Goal: Information Seeking & Learning: Learn about a topic

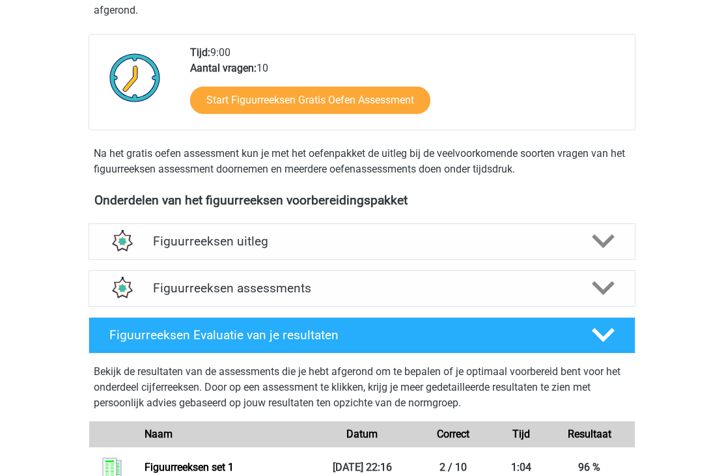
scroll to position [426, 0]
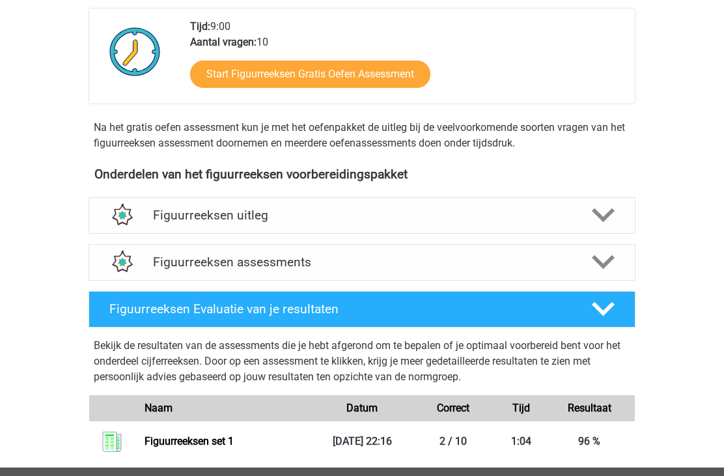
click at [590, 267] on div at bounding box center [602, 262] width 44 height 23
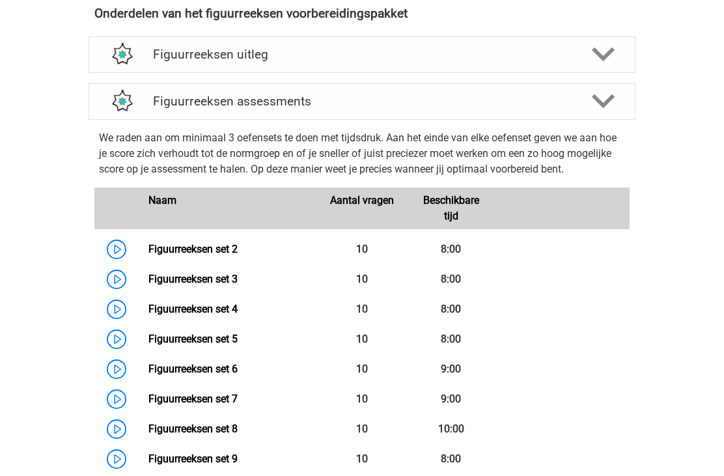
scroll to position [588, 0]
click at [221, 252] on link "Figuurreeksen set 2" at bounding box center [192, 249] width 89 height 12
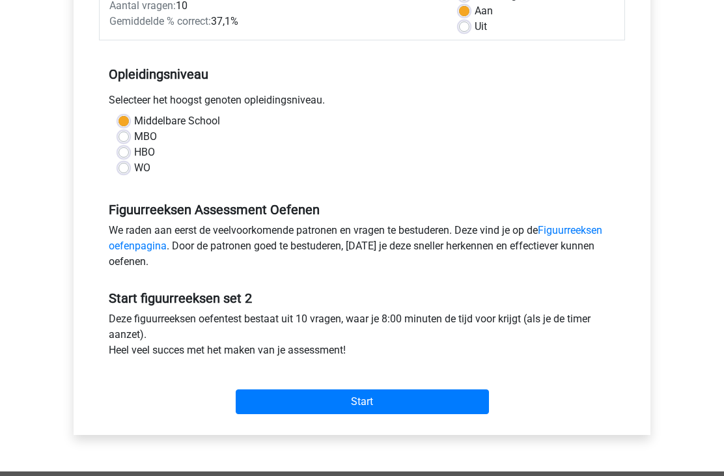
scroll to position [219, 0]
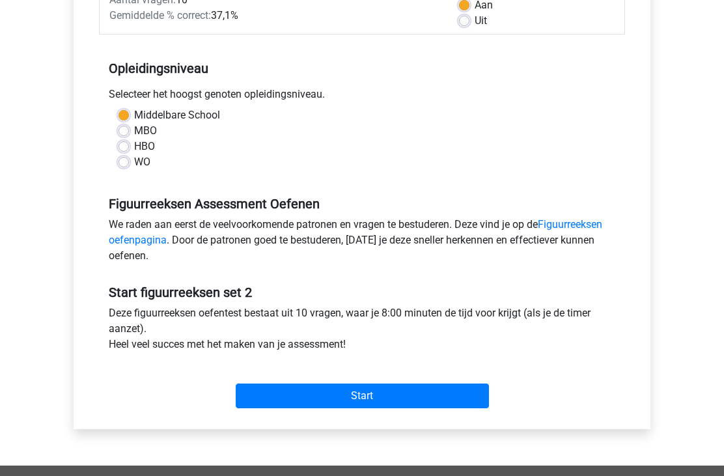
click at [424, 404] on input "Start" at bounding box center [362, 396] width 253 height 25
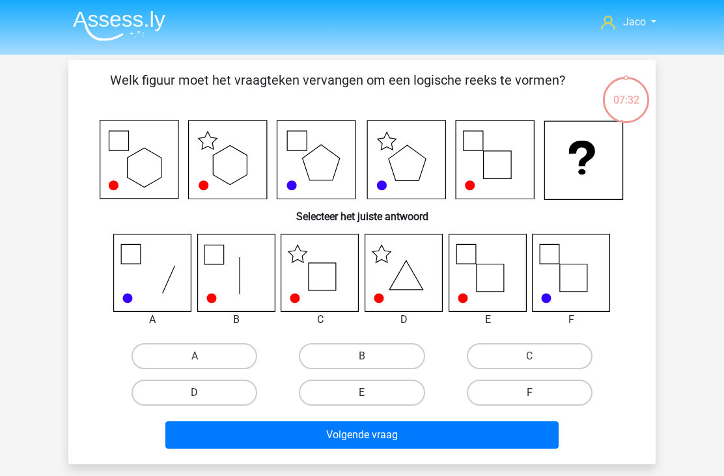
click at [299, 302] on icon at bounding box center [319, 272] width 77 height 77
click at [319, 273] on icon at bounding box center [319, 272] width 77 height 77
click at [403, 273] on icon at bounding box center [403, 272] width 77 height 77
click at [373, 361] on label "B" at bounding box center [362, 356] width 126 height 26
click at [370, 361] on input "B" at bounding box center [366, 360] width 8 height 8
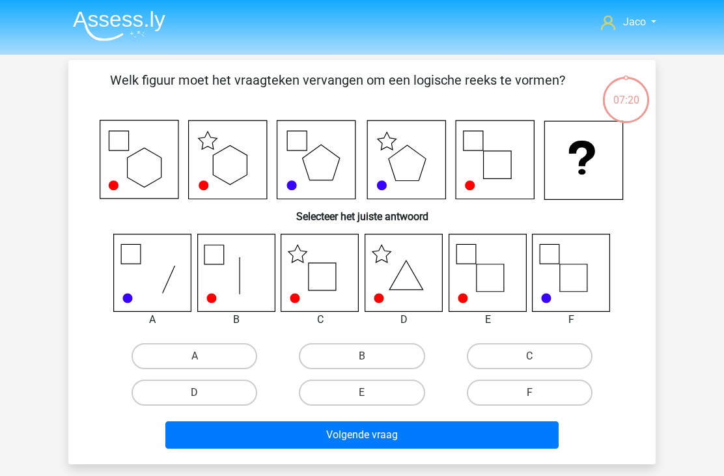
radio input "true"
click at [434, 438] on button "Volgende vraag" at bounding box center [362, 434] width 394 height 27
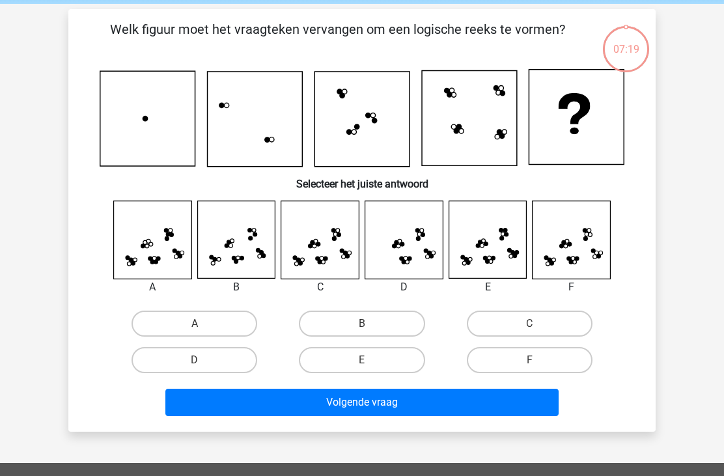
scroll to position [60, 0]
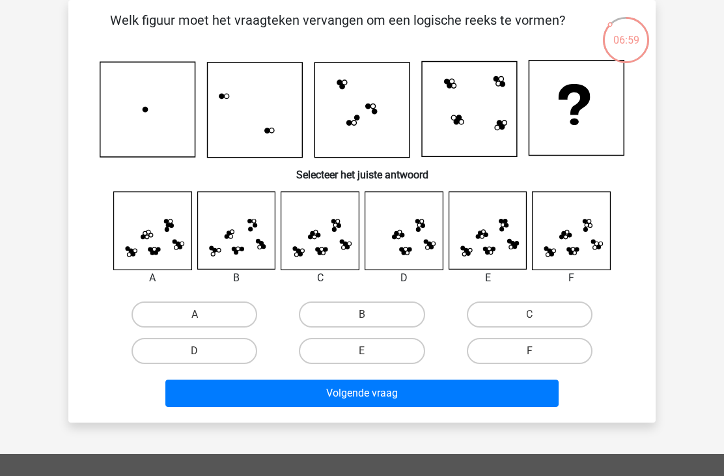
click at [527, 326] on label "C" at bounding box center [530, 314] width 126 height 26
click at [529, 323] on input "C" at bounding box center [533, 318] width 8 height 8
radio input "true"
click at [457, 398] on button "Volgende vraag" at bounding box center [362, 392] width 394 height 27
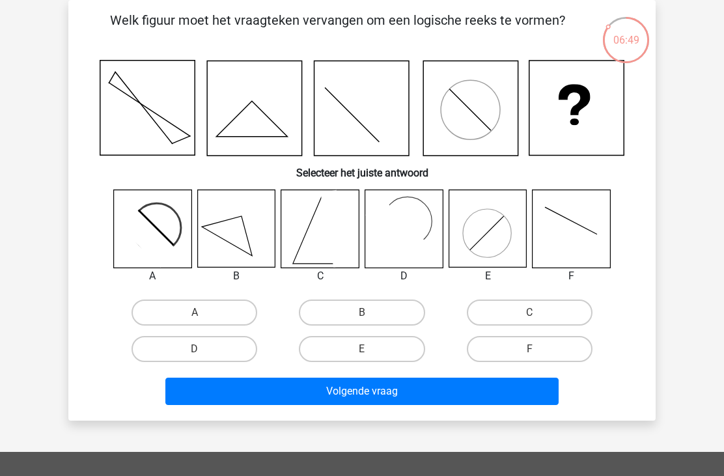
click at [398, 222] on rect at bounding box center [396, 229] width 63 height 63
click at [221, 349] on label "D" at bounding box center [194, 349] width 126 height 26
click at [203, 349] on input "D" at bounding box center [199, 353] width 8 height 8
radio input "true"
click at [415, 400] on button "Volgende vraag" at bounding box center [362, 390] width 394 height 27
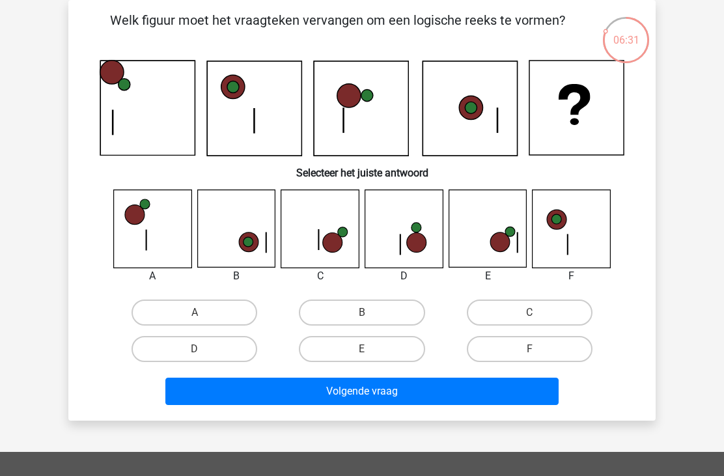
click at [545, 325] on label "C" at bounding box center [530, 312] width 126 height 26
click at [537, 321] on input "C" at bounding box center [533, 316] width 8 height 8
radio input "true"
click at [478, 393] on button "Volgende vraag" at bounding box center [362, 390] width 394 height 27
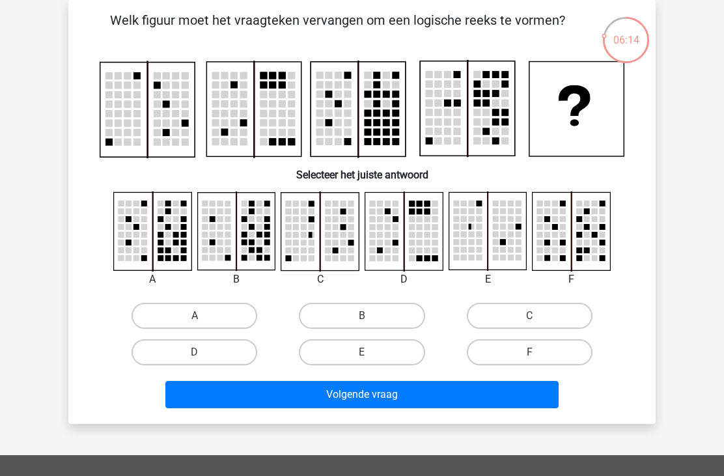
click at [552, 349] on label "F" at bounding box center [530, 352] width 126 height 26
click at [537, 352] on input "F" at bounding box center [533, 356] width 8 height 8
radio input "true"
click at [535, 400] on button "Volgende vraag" at bounding box center [362, 394] width 394 height 27
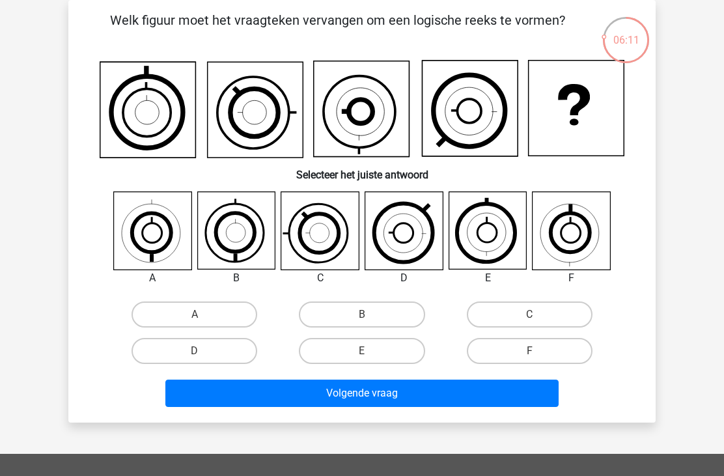
click at [558, 320] on label "C" at bounding box center [530, 314] width 126 height 26
click at [537, 320] on input "C" at bounding box center [533, 318] width 8 height 8
radio input "true"
click at [515, 401] on button "Volgende vraag" at bounding box center [362, 392] width 394 height 27
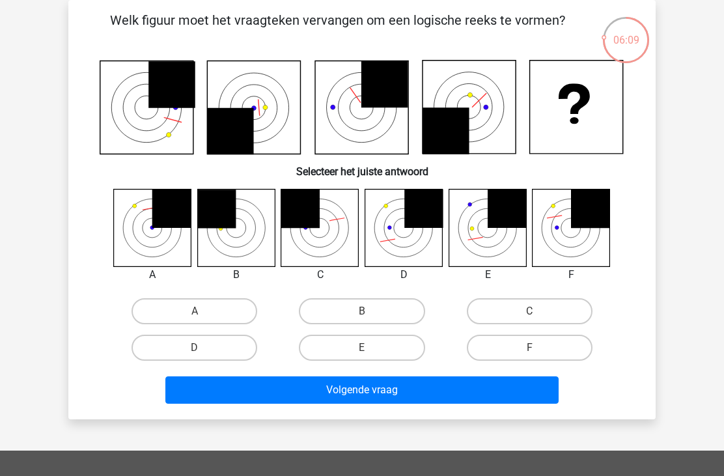
click at [557, 320] on label "C" at bounding box center [530, 311] width 126 height 26
click at [537, 319] on input "C" at bounding box center [533, 315] width 8 height 8
radio input "true"
click at [536, 398] on button "Volgende vraag" at bounding box center [362, 389] width 394 height 27
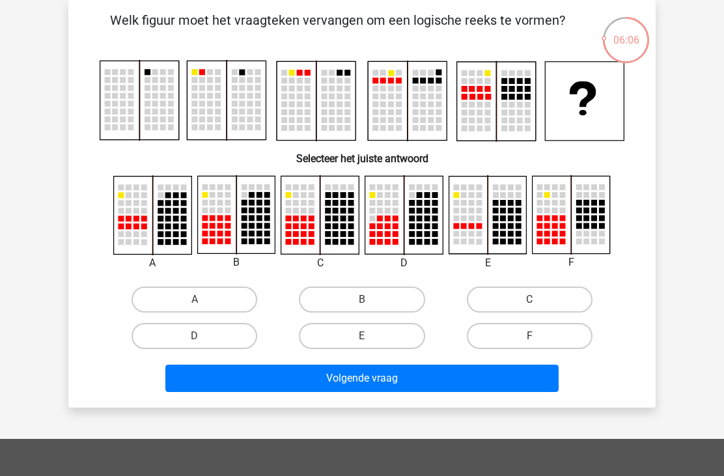
click at [387, 340] on label "E" at bounding box center [362, 336] width 126 height 26
click at [370, 340] on input "E" at bounding box center [366, 340] width 8 height 8
radio input "true"
click at [522, 386] on button "Volgende vraag" at bounding box center [362, 377] width 394 height 27
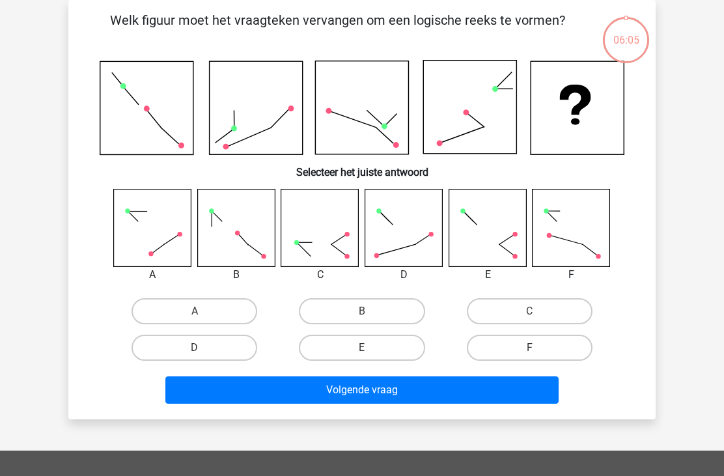
click at [393, 314] on label "B" at bounding box center [362, 311] width 126 height 26
click at [370, 314] on input "B" at bounding box center [366, 315] width 8 height 8
radio input "true"
click at [517, 398] on button "Volgende vraag" at bounding box center [362, 389] width 394 height 27
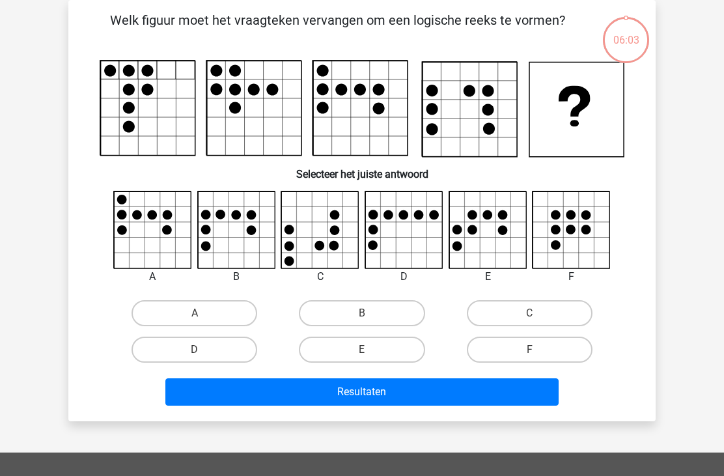
click at [221, 315] on label "A" at bounding box center [194, 313] width 126 height 26
click at [203, 315] on input "A" at bounding box center [199, 317] width 8 height 8
radio input "true"
click at [517, 403] on button "Resultaten" at bounding box center [362, 391] width 394 height 27
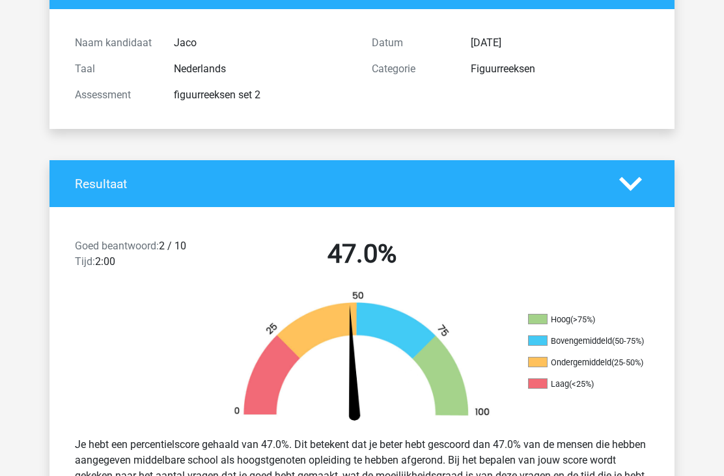
scroll to position [66, 0]
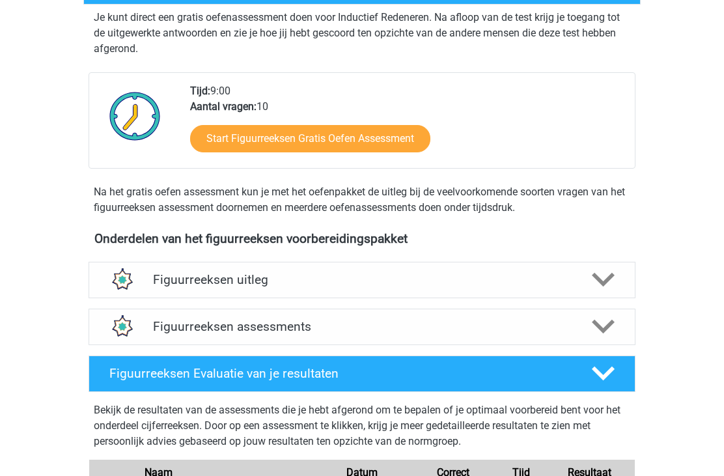
scroll to position [364, 0]
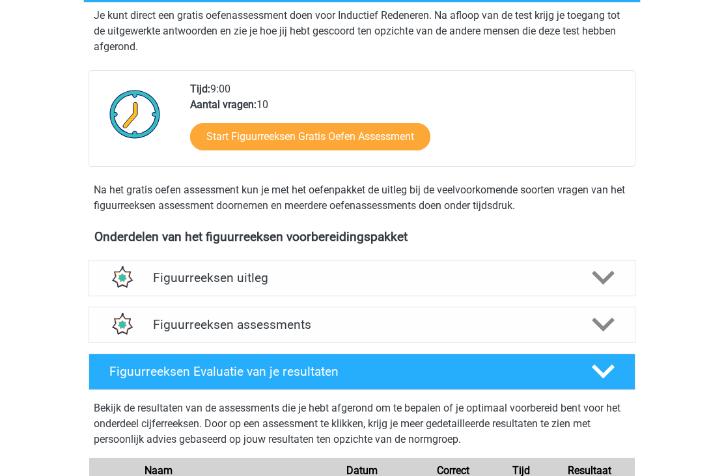
click at [593, 281] on icon at bounding box center [602, 278] width 23 height 23
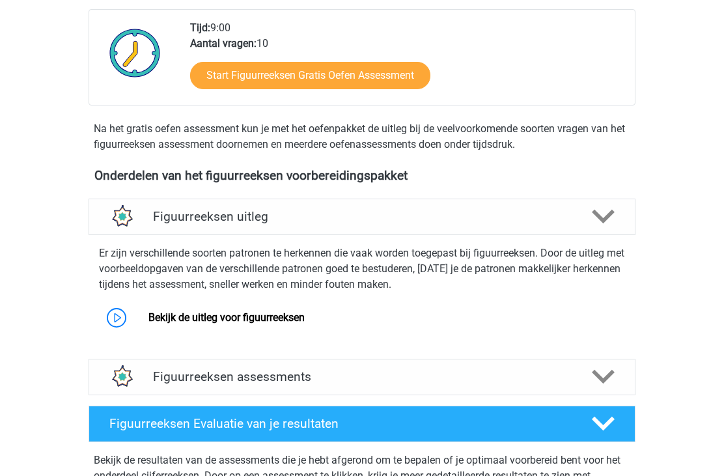
scroll to position [432, 0]
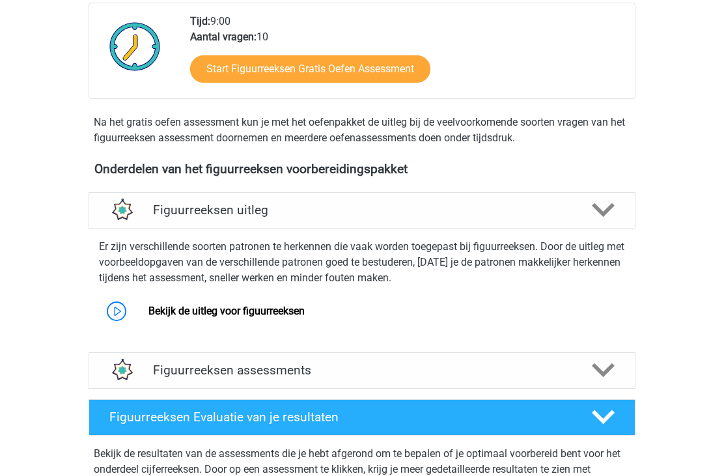
click at [612, 379] on icon at bounding box center [602, 370] width 23 height 23
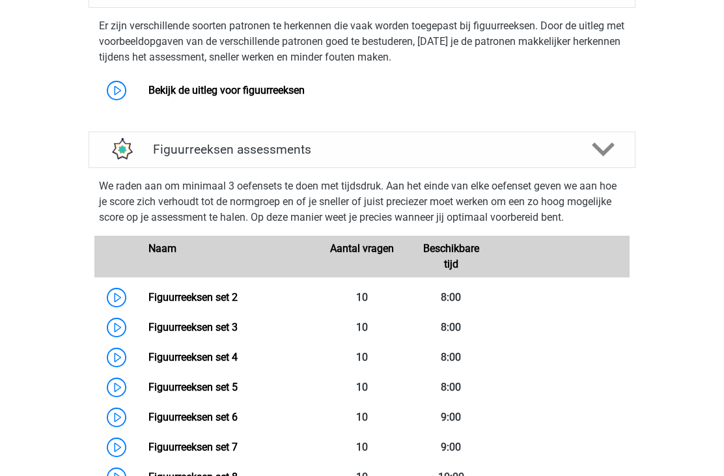
scroll to position [664, 0]
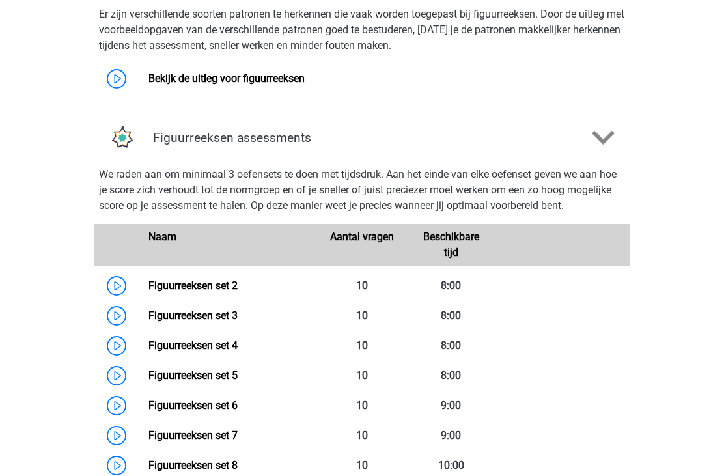
click at [219, 407] on link "Figuurreeksen set 6" at bounding box center [192, 405] width 89 height 12
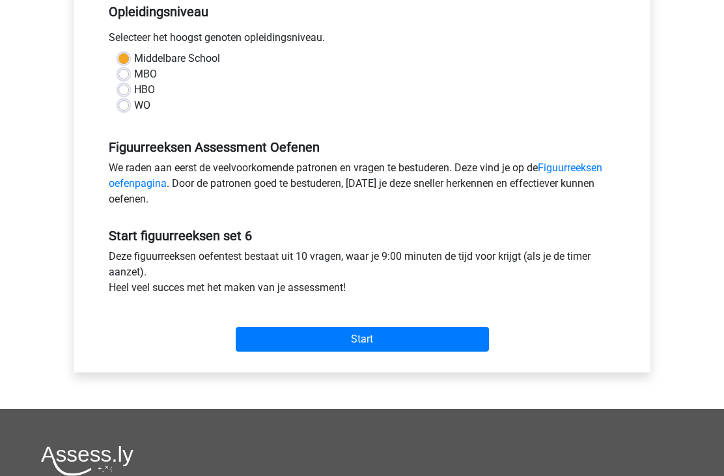
scroll to position [277, 0]
click at [448, 350] on input "Start" at bounding box center [362, 338] width 253 height 25
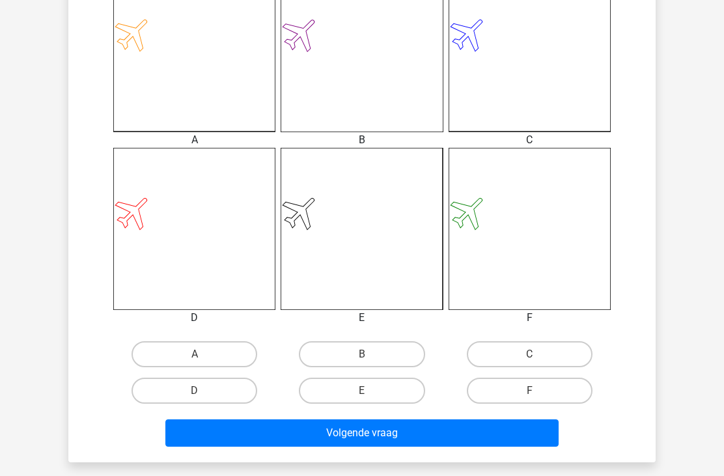
scroll to position [404, 0]
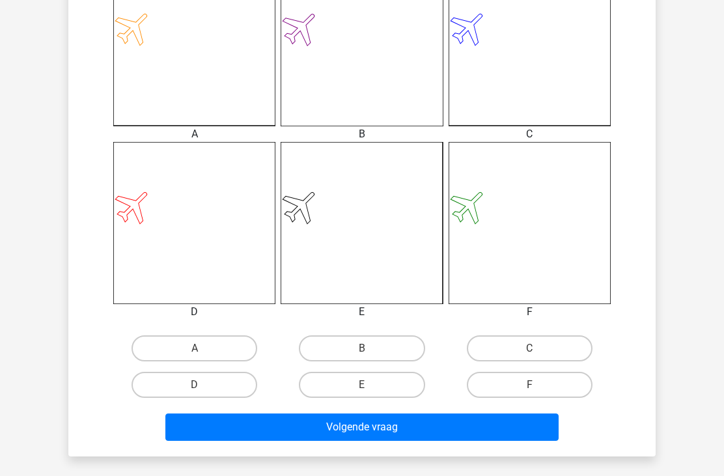
click at [203, 391] on input "D" at bounding box center [199, 389] width 8 height 8
radio input "true"
click at [489, 436] on button "Volgende vraag" at bounding box center [362, 426] width 394 height 27
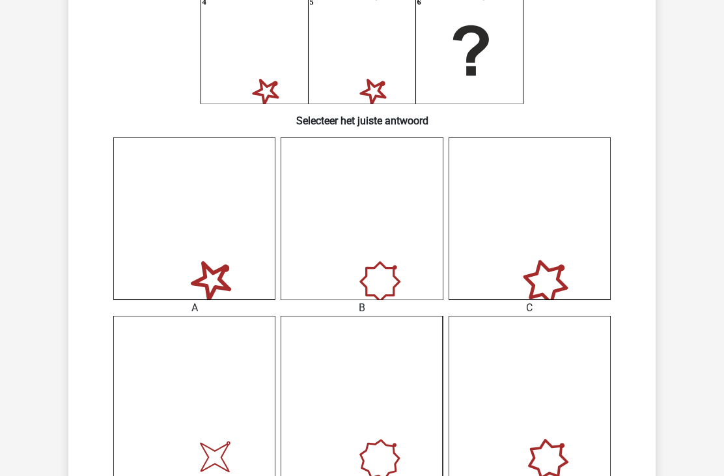
scroll to position [230, 0]
click at [214, 286] on icon at bounding box center [194, 218] width 162 height 162
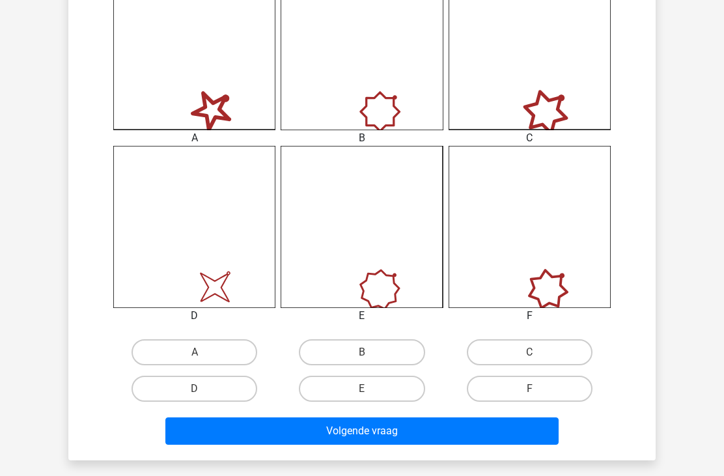
scroll to position [398, 0]
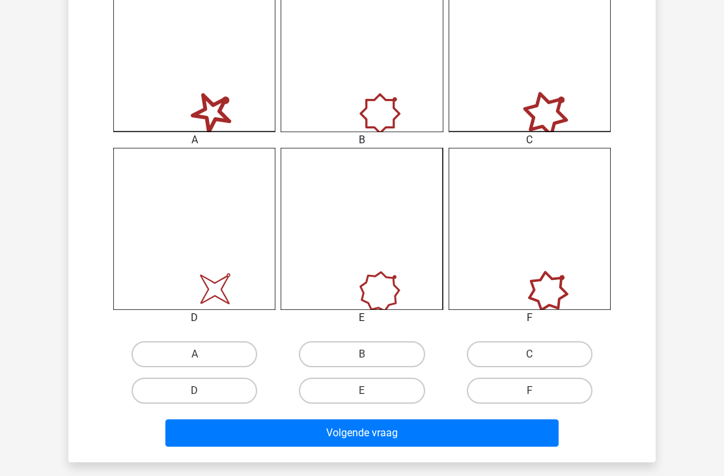
click at [210, 366] on label "A" at bounding box center [194, 354] width 126 height 26
click at [203, 362] on input "A" at bounding box center [199, 358] width 8 height 8
radio input "true"
click at [454, 443] on button "Volgende vraag" at bounding box center [362, 432] width 394 height 27
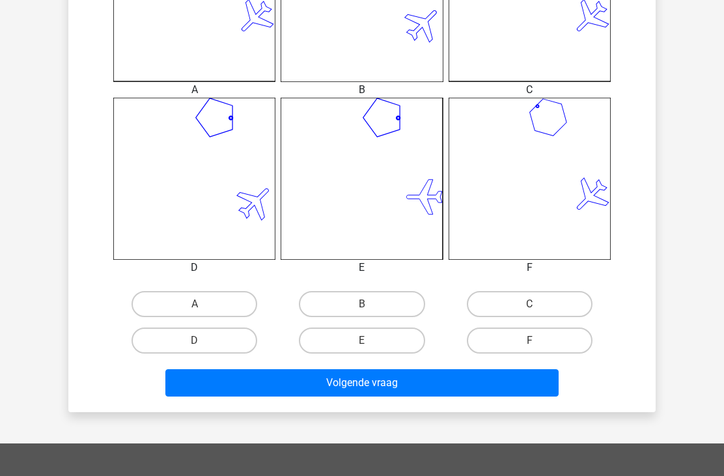
scroll to position [458, 0]
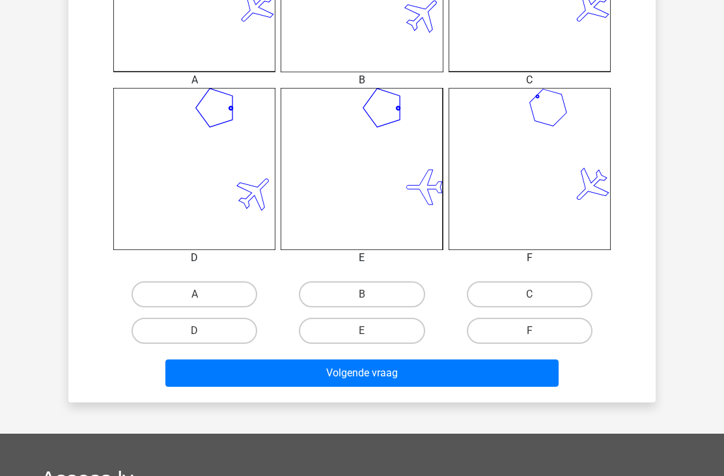
click at [369, 306] on label "B" at bounding box center [362, 294] width 126 height 26
click at [369, 303] on input "B" at bounding box center [366, 298] width 8 height 8
radio input "true"
click at [478, 380] on button "Volgende vraag" at bounding box center [362, 372] width 394 height 27
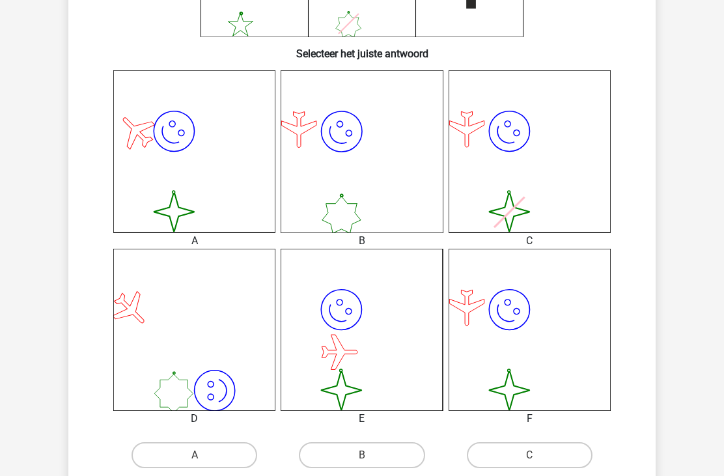
scroll to position [297, 0]
click at [386, 460] on label "B" at bounding box center [362, 455] width 126 height 26
click at [370, 460] on input "B" at bounding box center [366, 459] width 8 height 8
radio input "true"
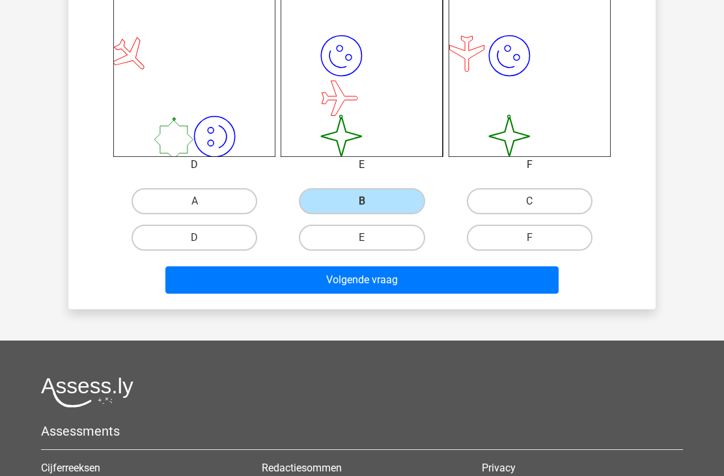
click at [480, 293] on button "Volgende vraag" at bounding box center [362, 279] width 394 height 27
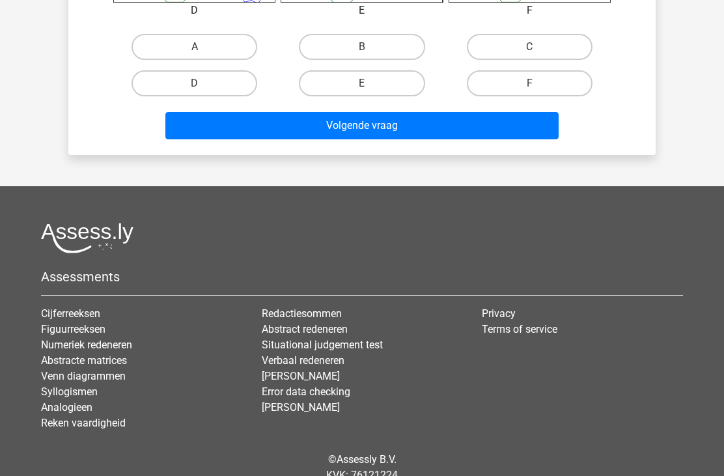
scroll to position [718, 0]
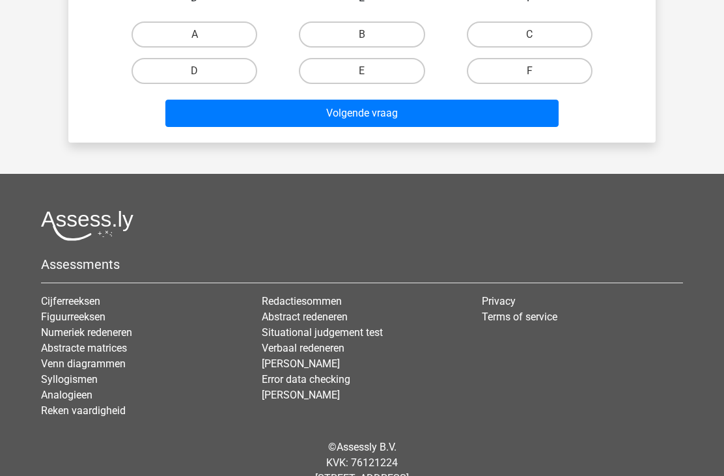
click at [367, 335] on link "Situational judgement test" at bounding box center [322, 332] width 121 height 12
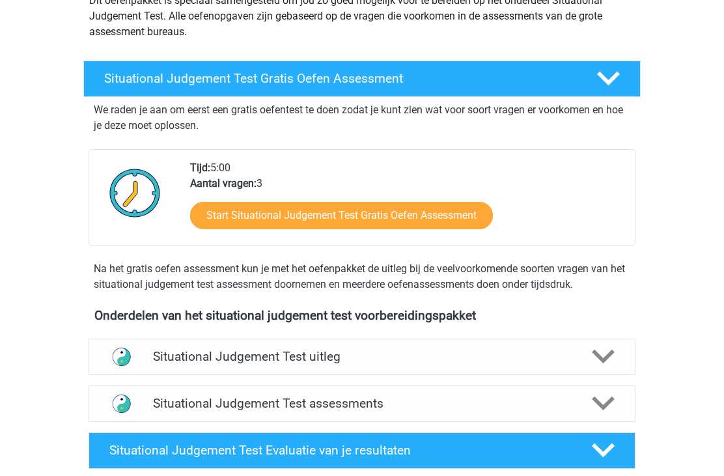
scroll to position [170, 0]
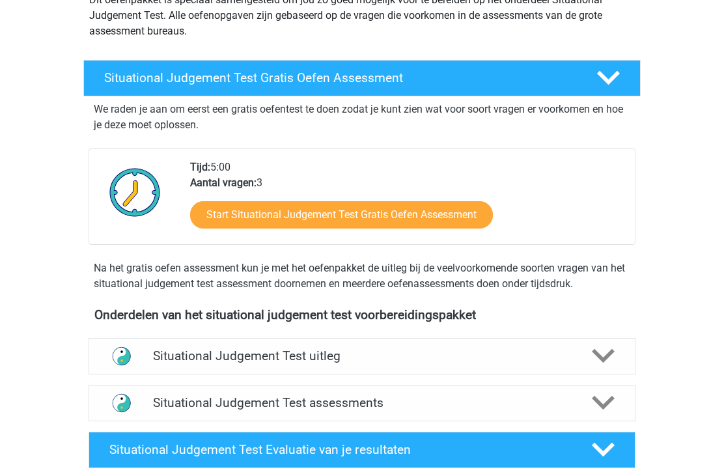
click at [602, 360] on polygon at bounding box center [602, 356] width 23 height 14
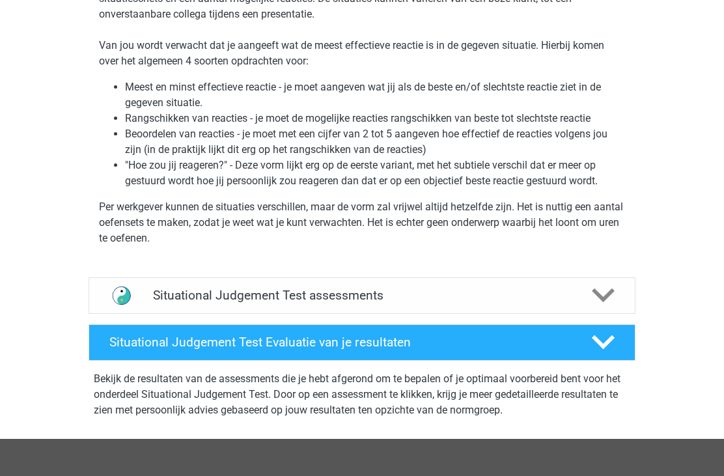
scroll to position [604, 0]
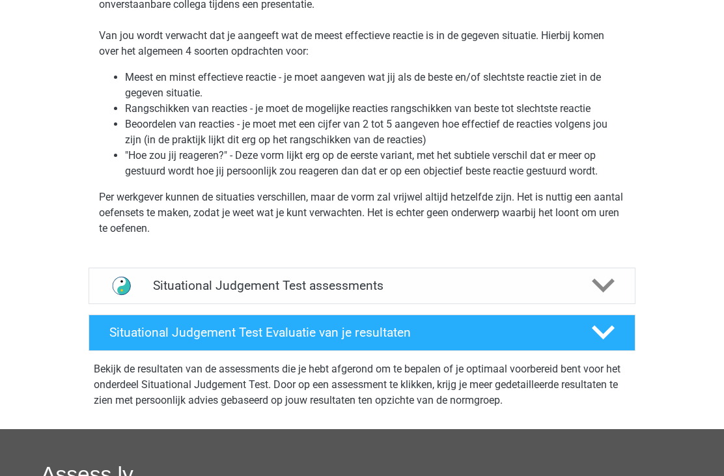
click at [604, 343] on icon at bounding box center [602, 332] width 23 height 23
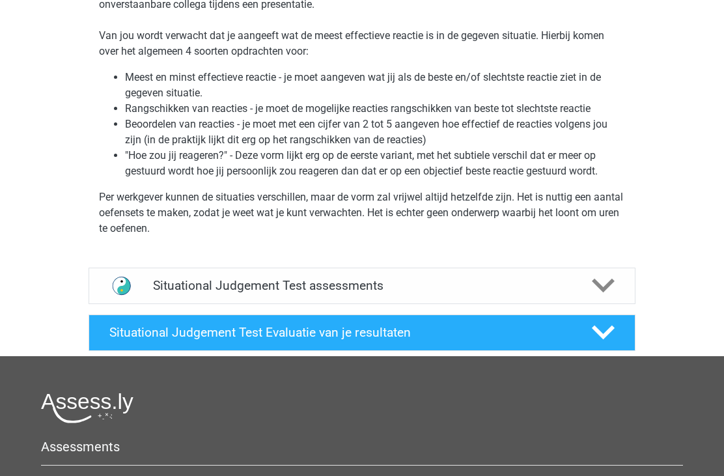
click at [599, 294] on icon at bounding box center [602, 285] width 23 height 23
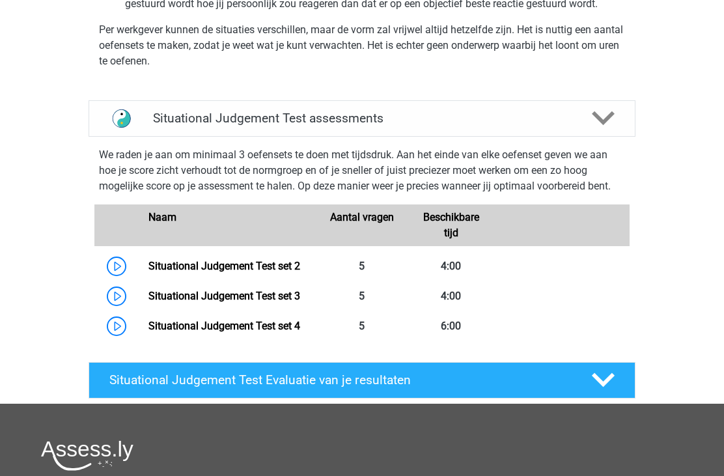
scroll to position [772, 0]
click at [299, 332] on link "Situational Judgement Test set 4" at bounding box center [224, 325] width 152 height 12
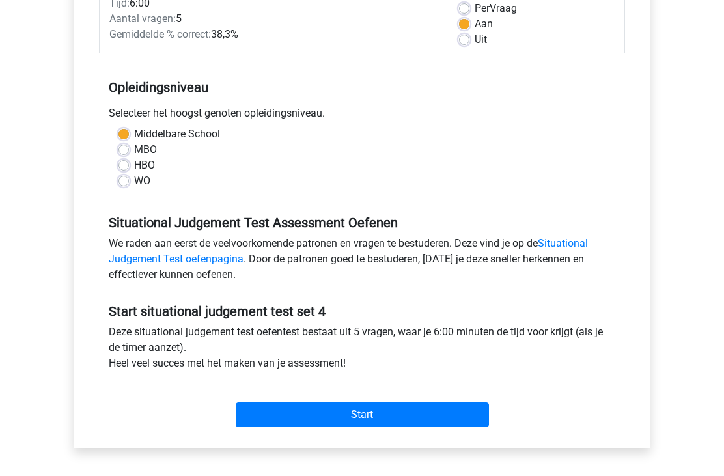
scroll to position [208, 0]
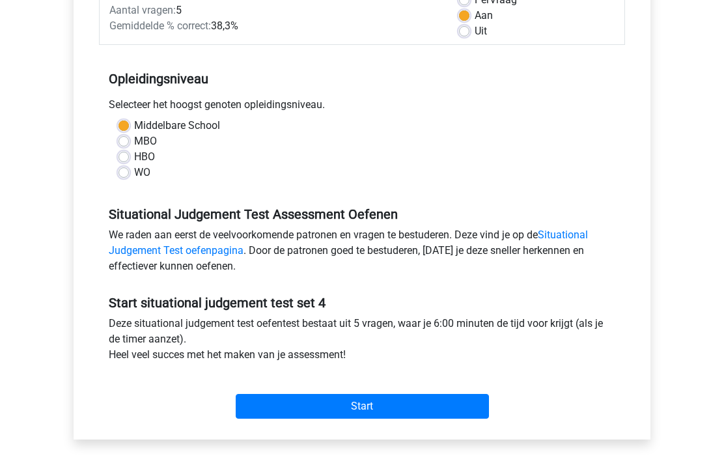
click at [406, 398] on input "Start" at bounding box center [362, 406] width 253 height 25
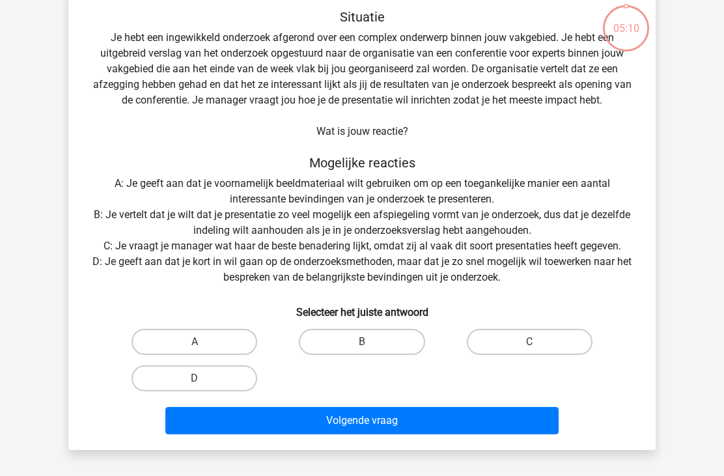
scroll to position [72, 0]
click at [217, 381] on label "D" at bounding box center [194, 378] width 126 height 26
click at [203, 381] on input "D" at bounding box center [199, 382] width 8 height 8
radio input "true"
click at [477, 432] on button "Volgende vraag" at bounding box center [362, 420] width 394 height 27
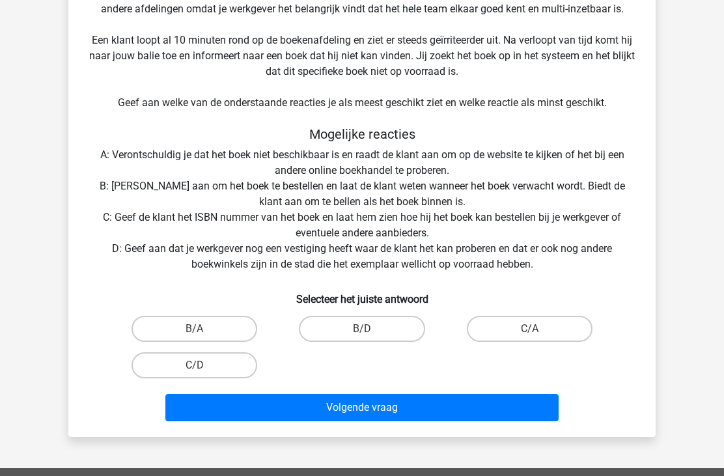
scroll to position [241, 0]
click at [203, 333] on input "B/A" at bounding box center [199, 333] width 8 height 8
radio input "true"
click at [400, 413] on button "Volgende vraag" at bounding box center [362, 407] width 394 height 27
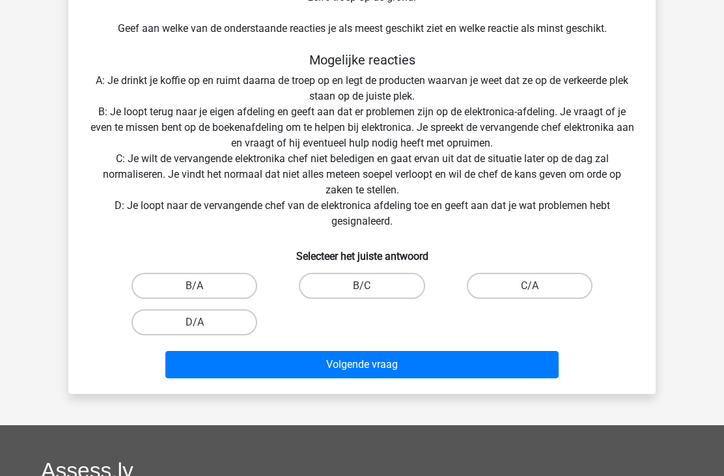
scroll to position [331, 0]
click at [375, 292] on label "B/C" at bounding box center [362, 286] width 126 height 26
click at [370, 292] on input "B/C" at bounding box center [366, 290] width 8 height 8
radio input "true"
click at [498, 364] on button "Volgende vraag" at bounding box center [362, 364] width 394 height 27
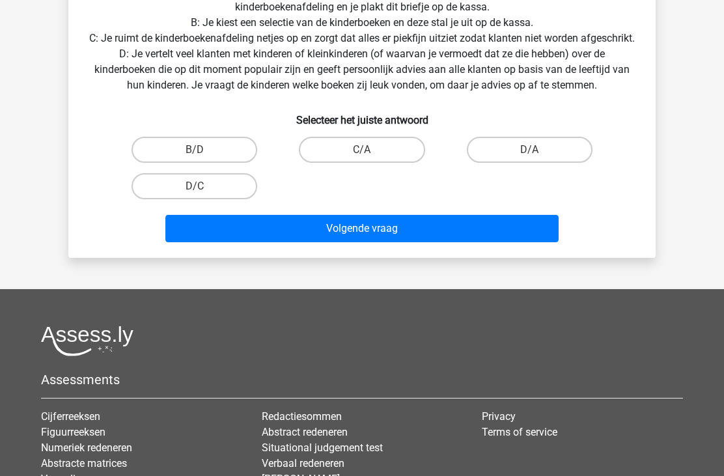
scroll to position [495, 0]
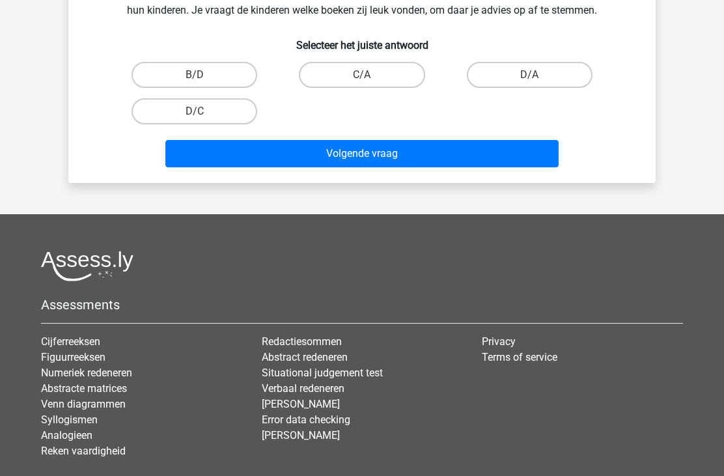
click at [553, 88] on label "D/A" at bounding box center [530, 75] width 126 height 26
click at [537, 83] on input "D/A" at bounding box center [533, 79] width 8 height 8
radio input "true"
click at [472, 167] on button "Volgende vraag" at bounding box center [362, 153] width 394 height 27
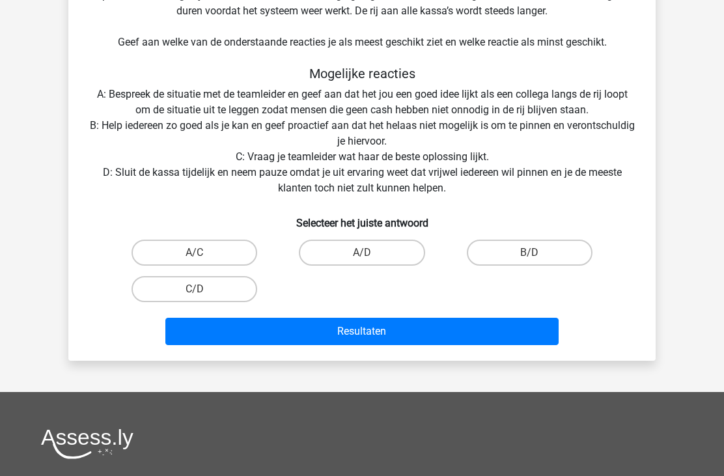
scroll to position [353, 0]
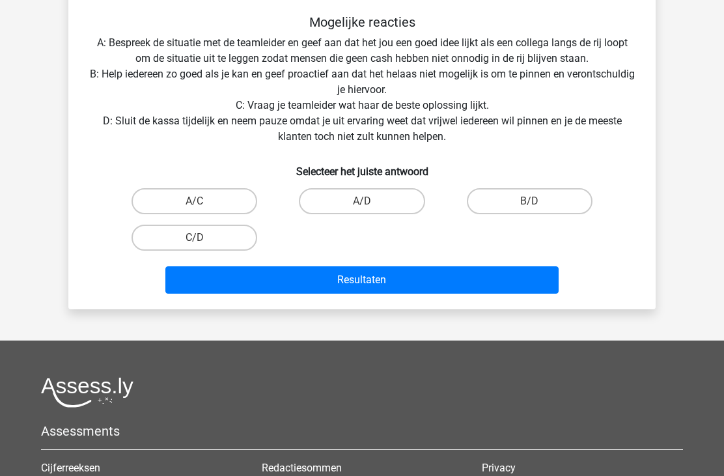
click at [552, 213] on label "B/D" at bounding box center [530, 201] width 126 height 26
click at [537, 210] on input "B/D" at bounding box center [533, 205] width 8 height 8
radio input "true"
click at [456, 286] on button "Resultaten" at bounding box center [362, 279] width 394 height 27
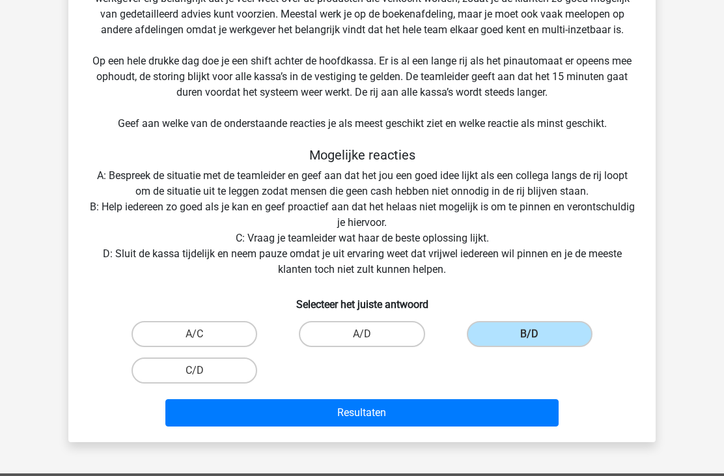
scroll to position [0, 0]
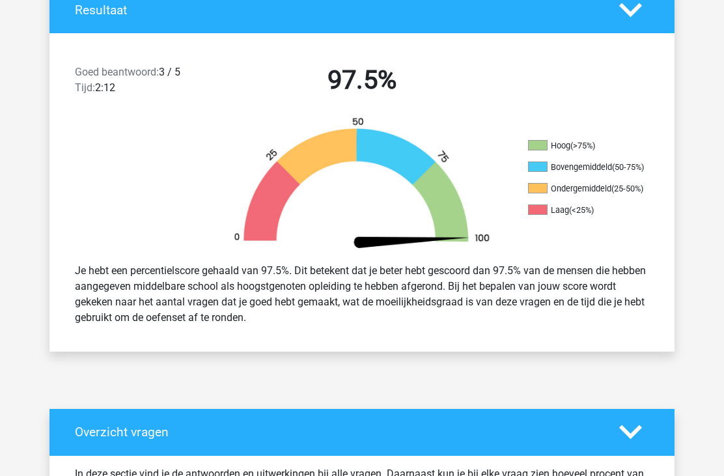
scroll to position [269, 0]
